Goal: Task Accomplishment & Management: Use online tool/utility

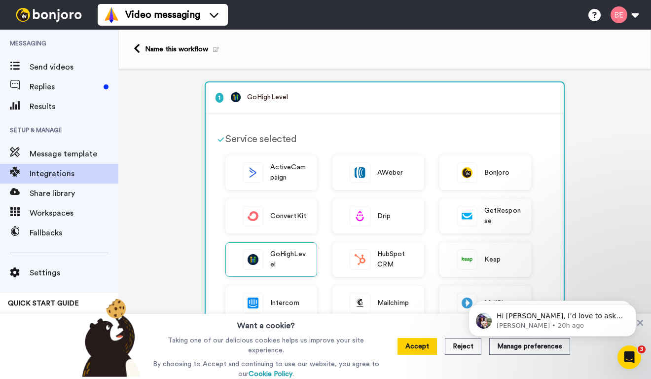
scroll to position [203, 0]
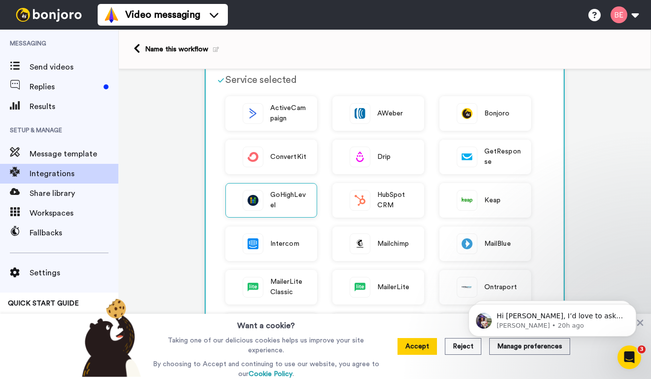
scroll to position [60, 0]
click at [268, 197] on div "GoHighLevel" at bounding box center [271, 199] width 92 height 35
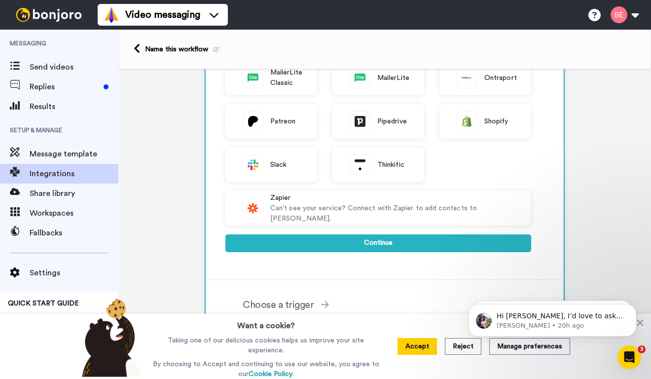
scroll to position [276, 0]
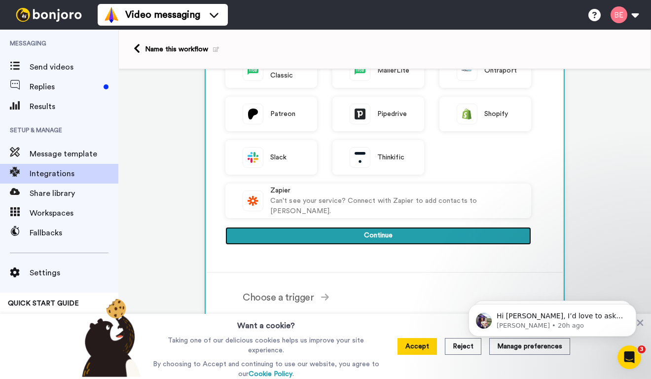
click at [383, 237] on button "Continue" at bounding box center [378, 236] width 306 height 18
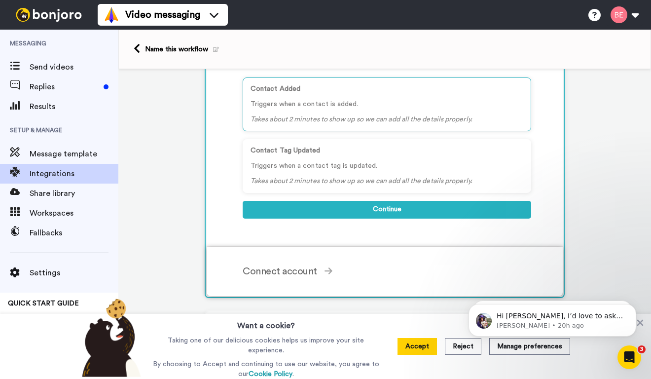
scroll to position [126, 0]
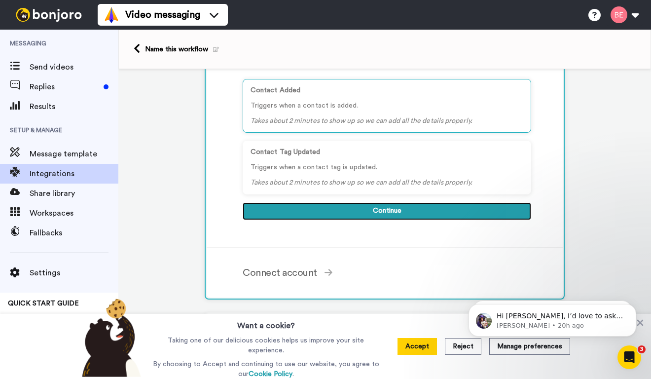
click at [380, 210] on button "Continue" at bounding box center [387, 211] width 288 height 18
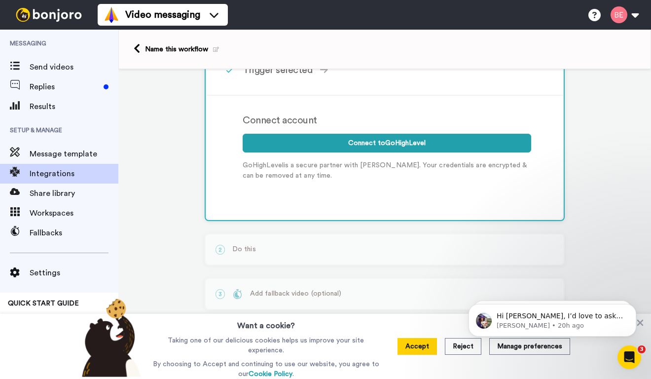
scroll to position [121, 0]
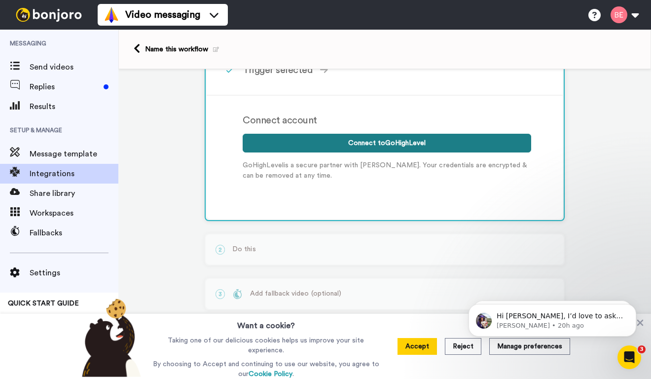
click at [370, 142] on button "Connect to GoHighLevel" at bounding box center [387, 143] width 288 height 19
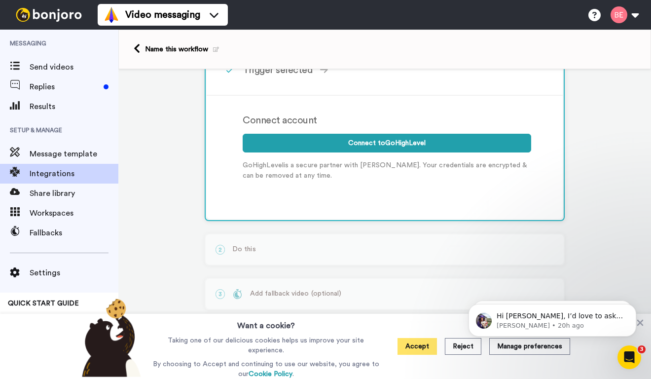
click at [423, 347] on button "Accept" at bounding box center [416, 346] width 39 height 17
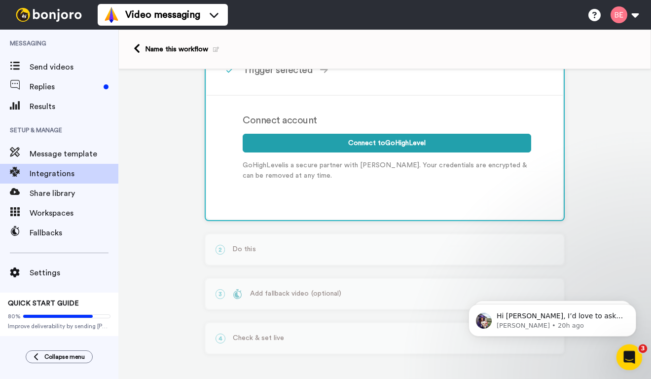
click at [626, 353] on icon "Open Intercom Messenger" at bounding box center [628, 355] width 16 height 16
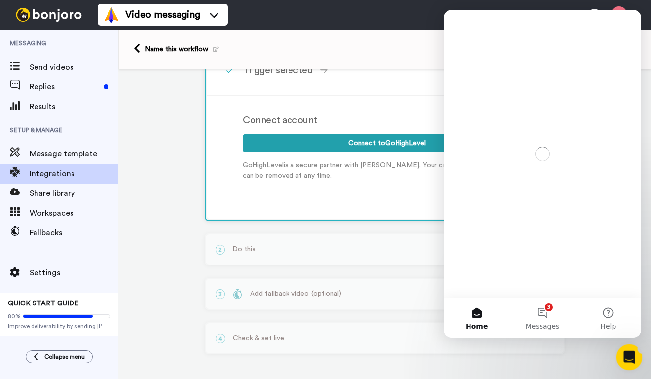
scroll to position [0, 0]
click at [589, 360] on div "1 Contact Added GoHighLevel Service selected ActiveCampaign AWeber Bonjoro Conv…" at bounding box center [384, 164] width 532 height 429
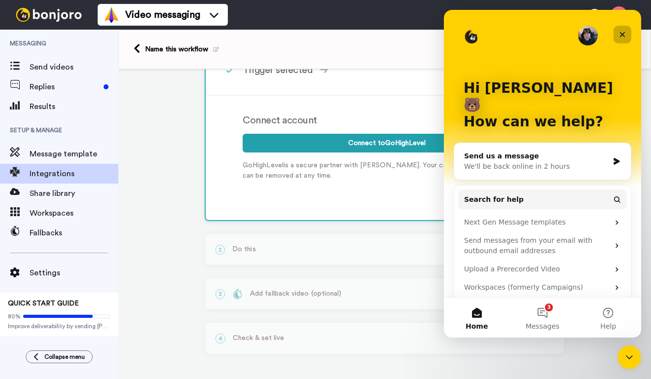
click at [623, 32] on icon "Close" at bounding box center [622, 35] width 8 height 8
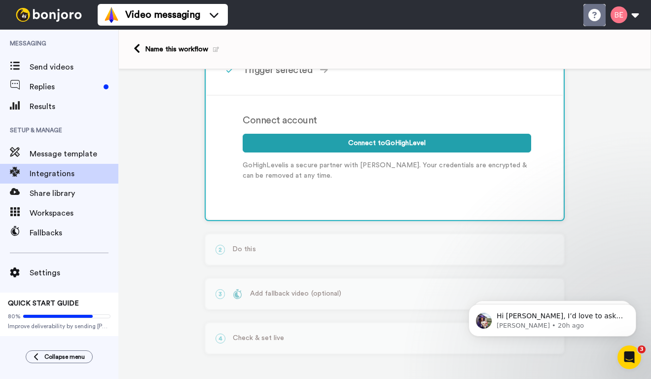
click at [592, 16] on icon at bounding box center [594, 15] width 12 height 12
